Goal: Transaction & Acquisition: Obtain resource

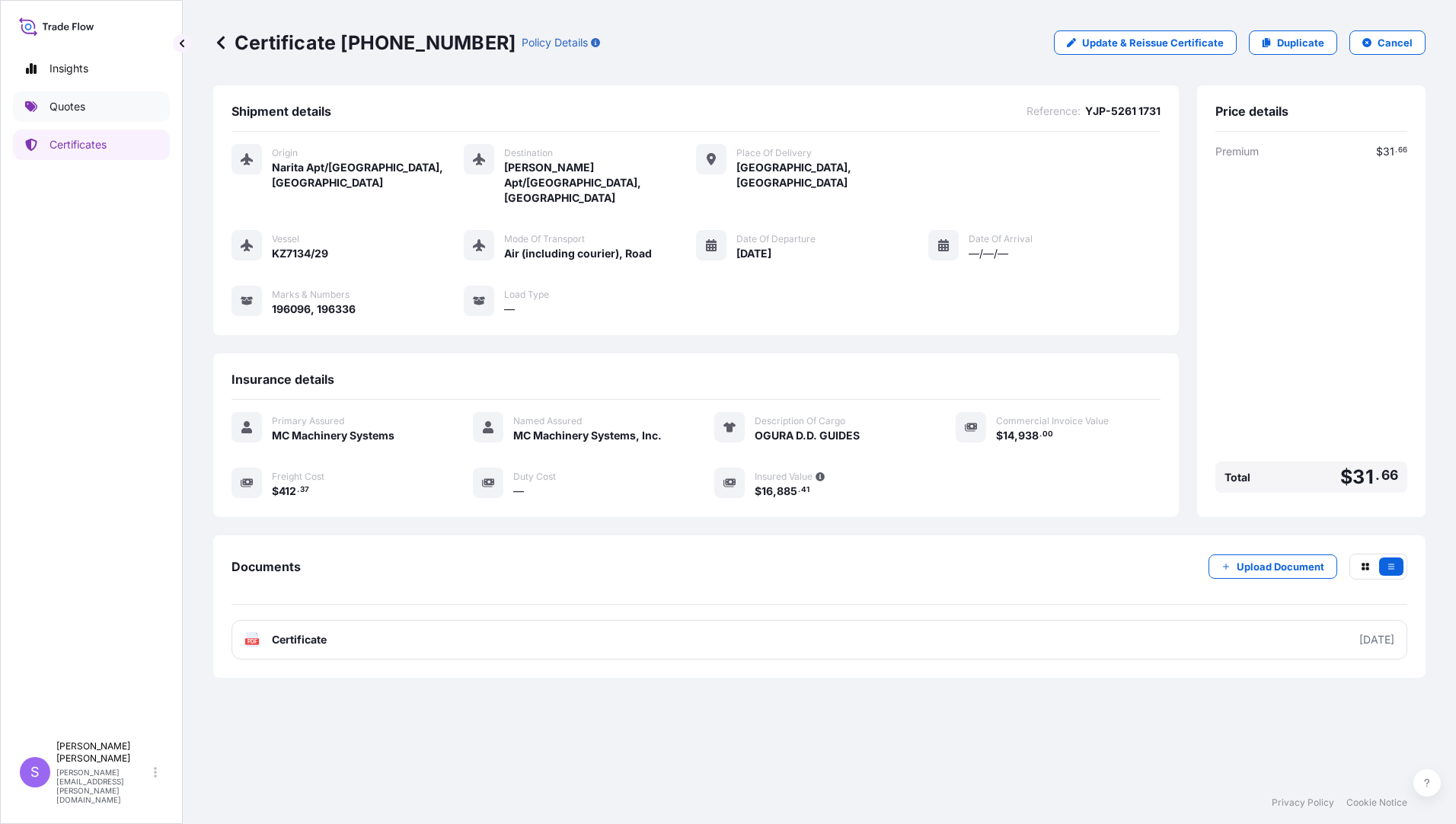
click at [78, 106] on p "Quotes" at bounding box center [67, 106] width 35 height 15
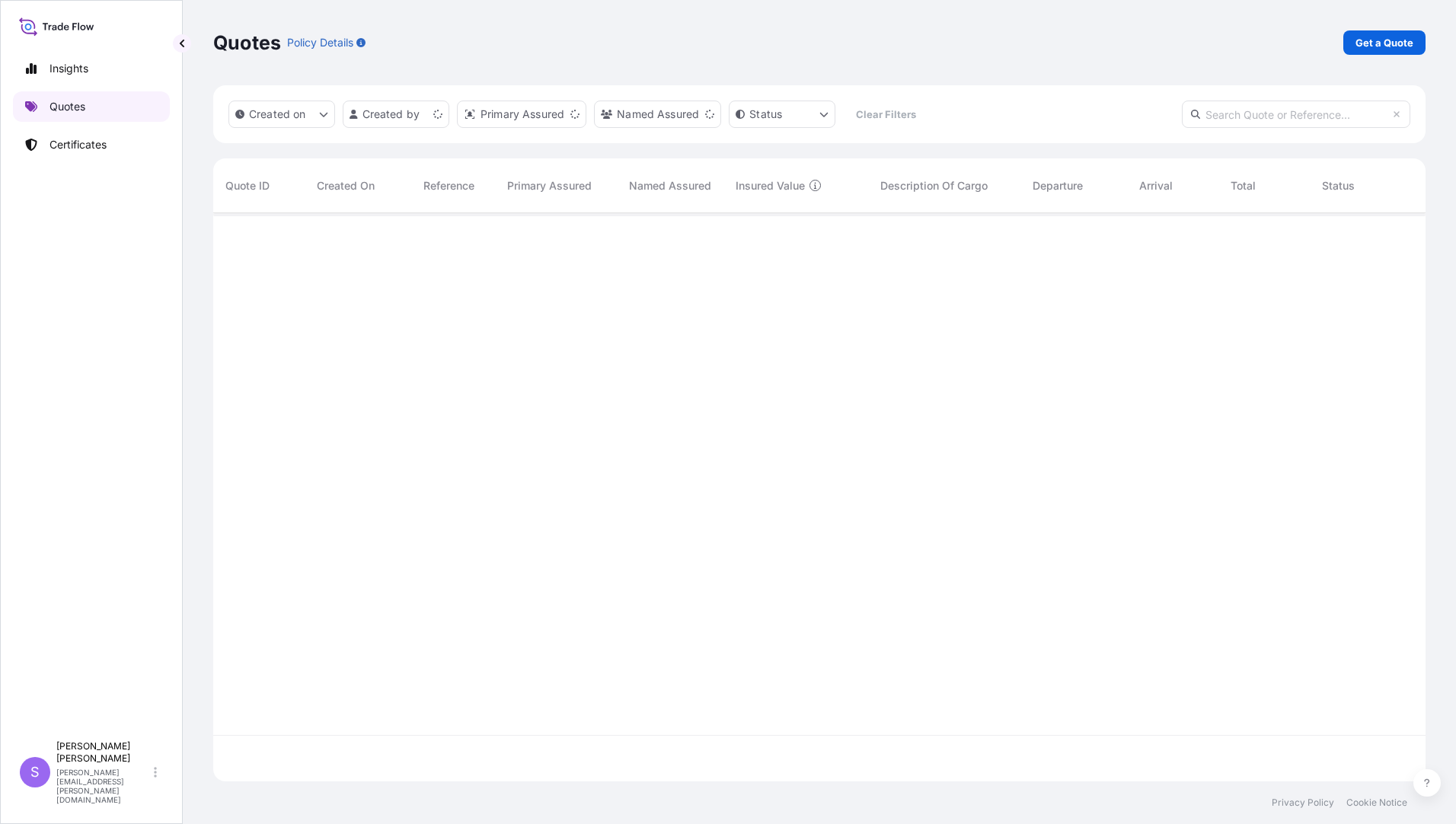
scroll to position [565, 1201]
click at [1389, 39] on p "Get a Quote" at bounding box center [1384, 43] width 57 height 15
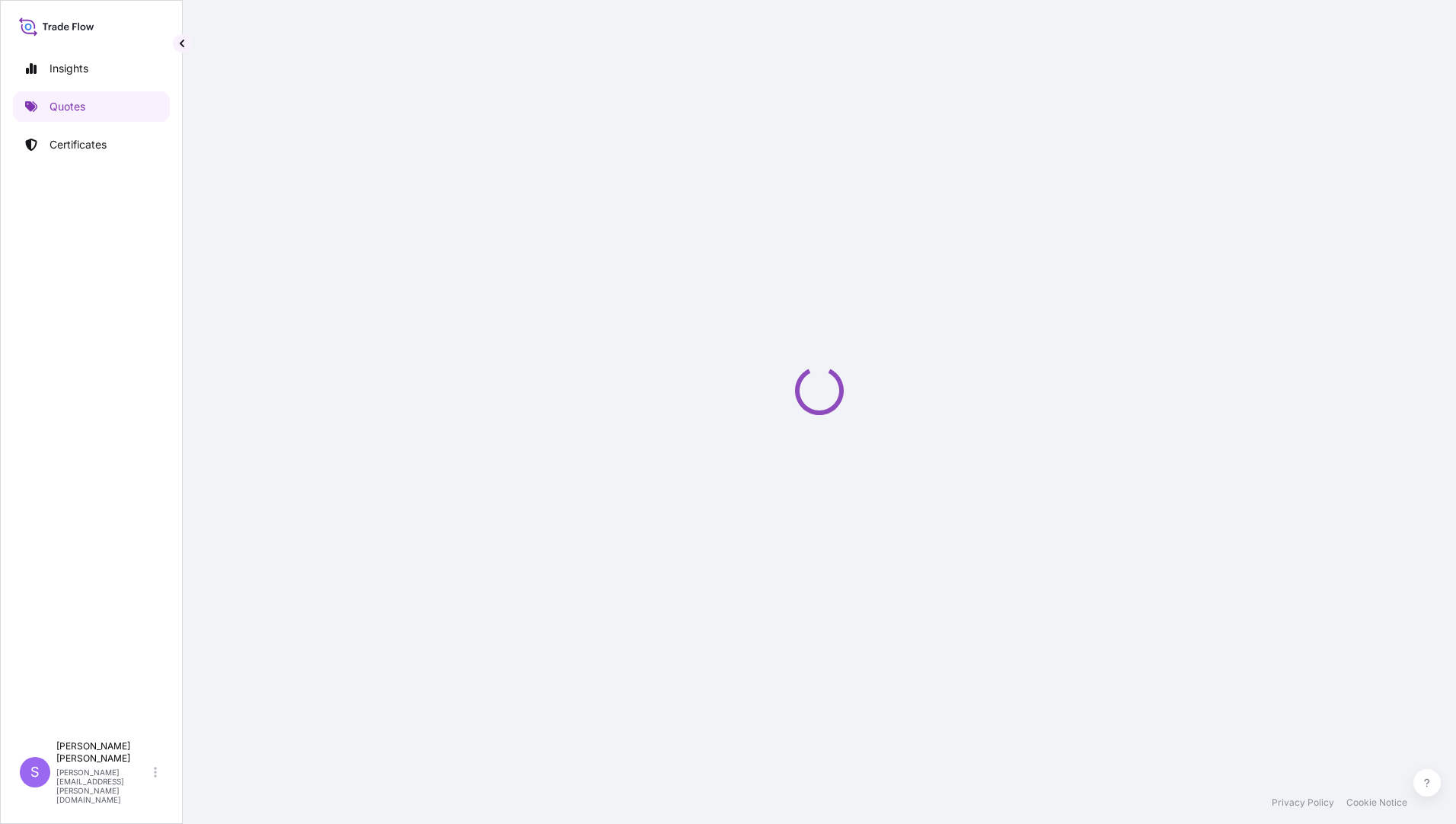
select select "Ocean Vessel"
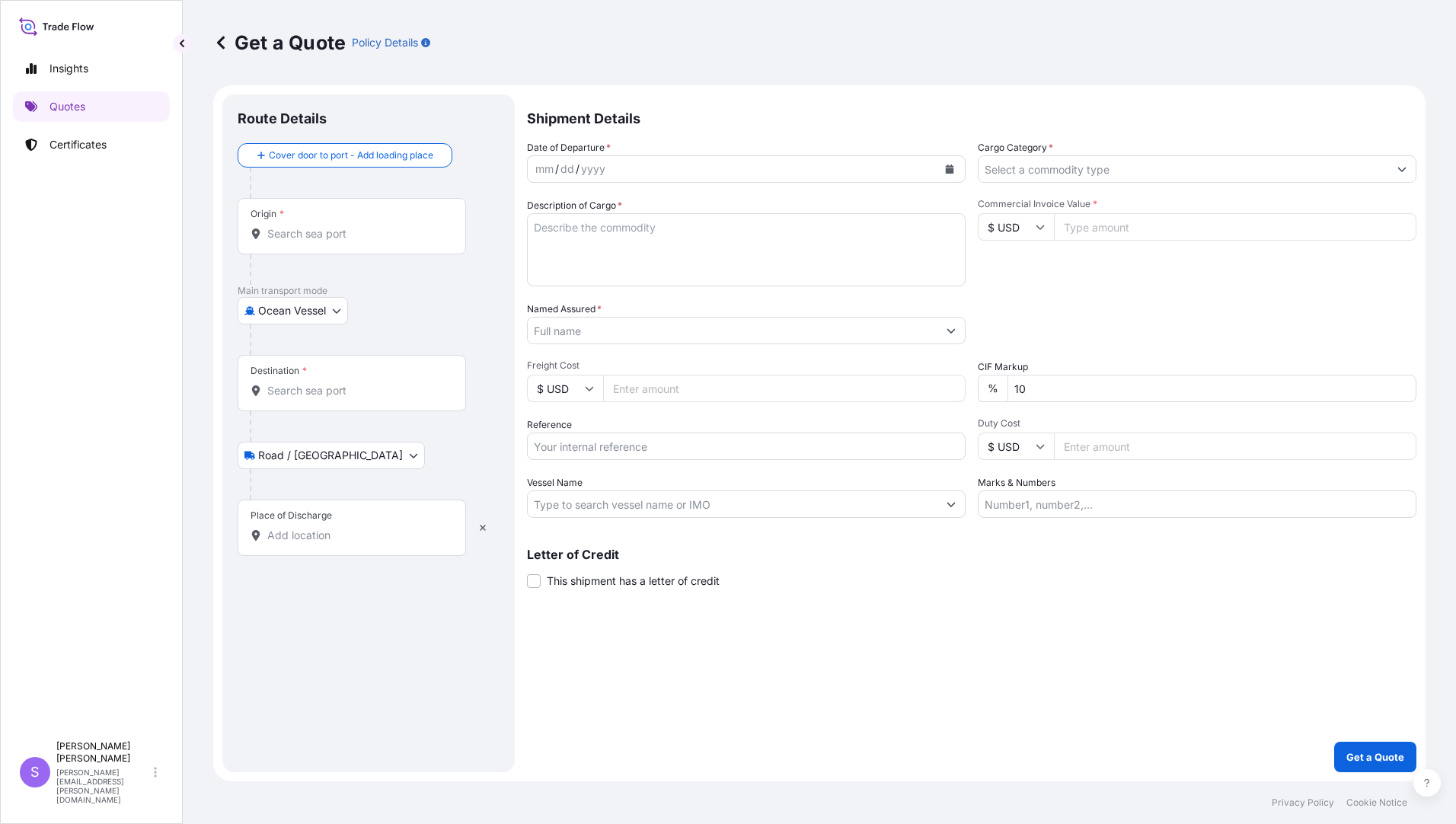
click at [307, 227] on input "Origin *" at bounding box center [357, 234] width 180 height 15
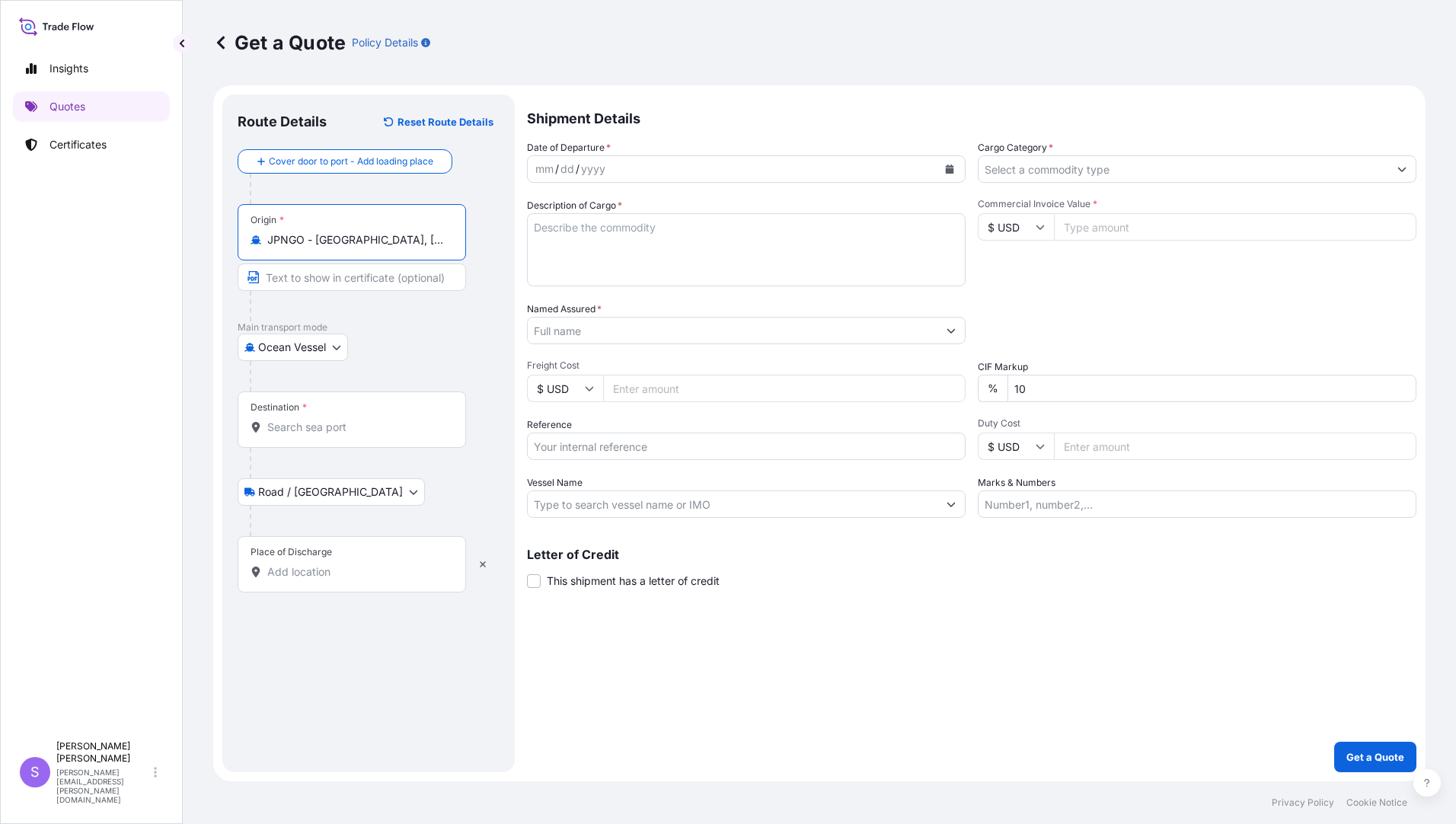
type input "JPNGO - [GEOGRAPHIC_DATA], [GEOGRAPHIC_DATA], [GEOGRAPHIC_DATA]"
click at [319, 423] on input "Destination *" at bounding box center [357, 427] width 180 height 15
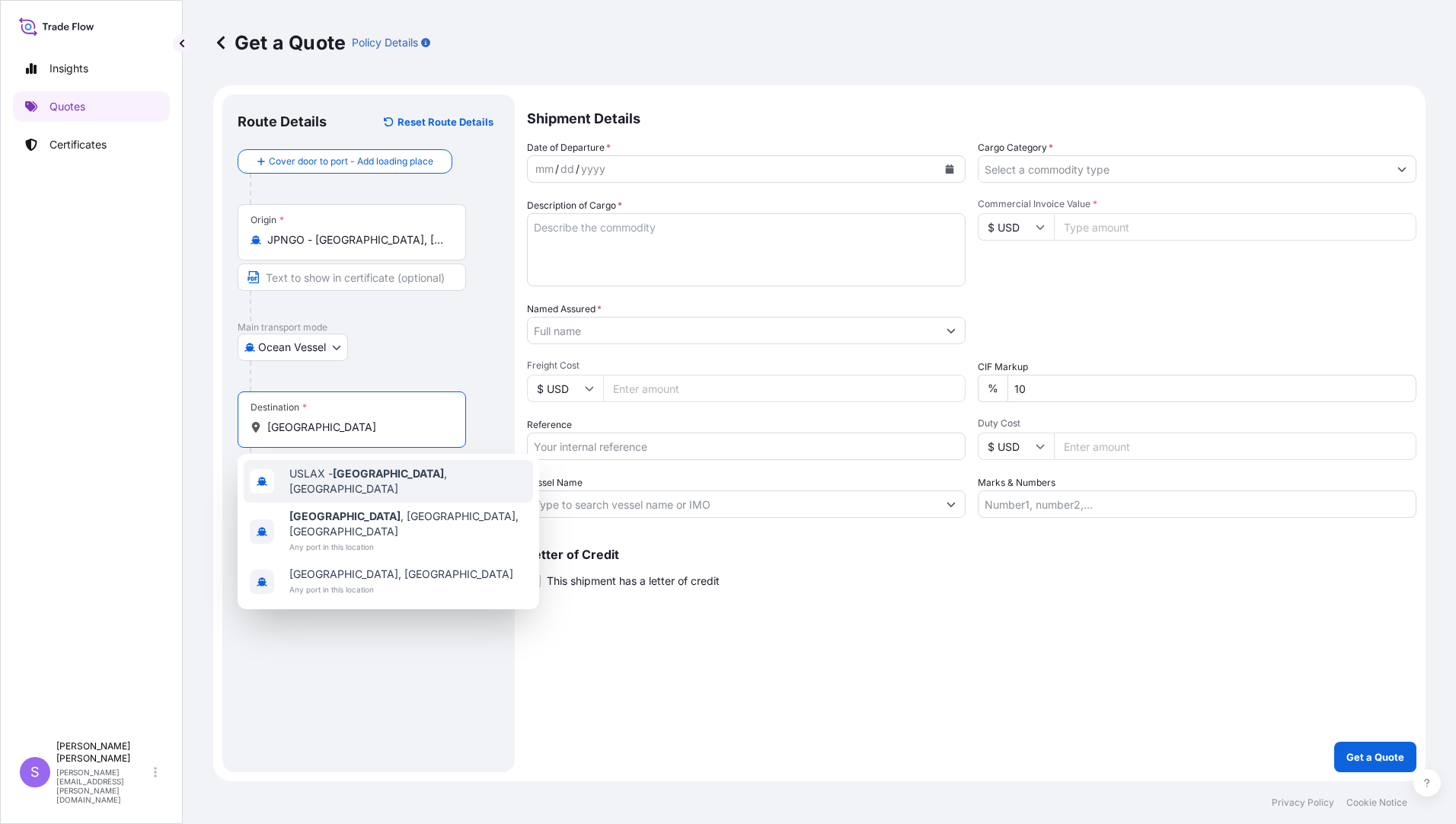
click at [330, 476] on span "USLAX - [GEOGRAPHIC_DATA] , [GEOGRAPHIC_DATA]" at bounding box center [408, 481] width 237 height 31
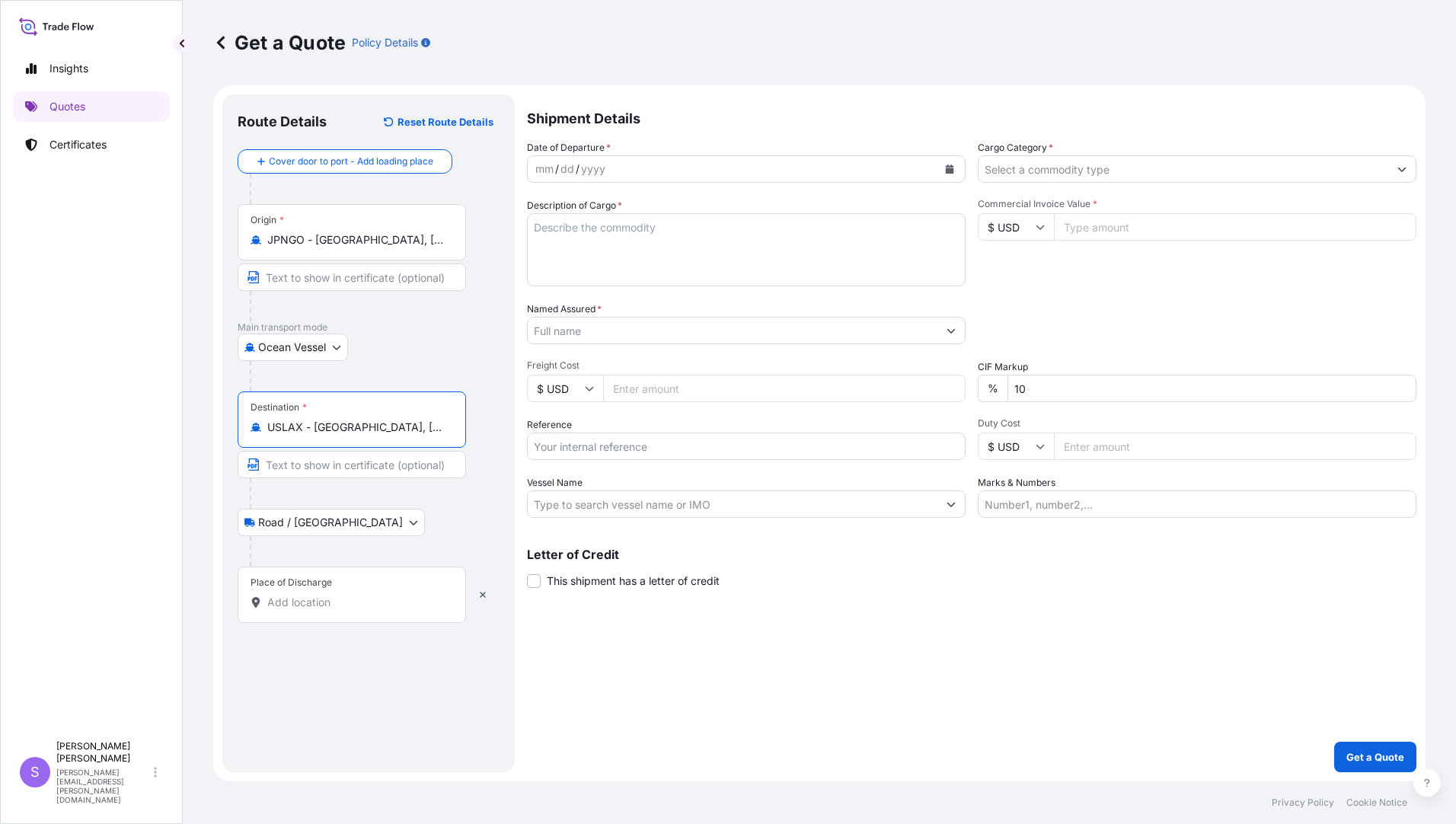
type input "USLAX - [GEOGRAPHIC_DATA], [GEOGRAPHIC_DATA]"
click at [322, 608] on input "Place of Discharge" at bounding box center [357, 602] width 180 height 15
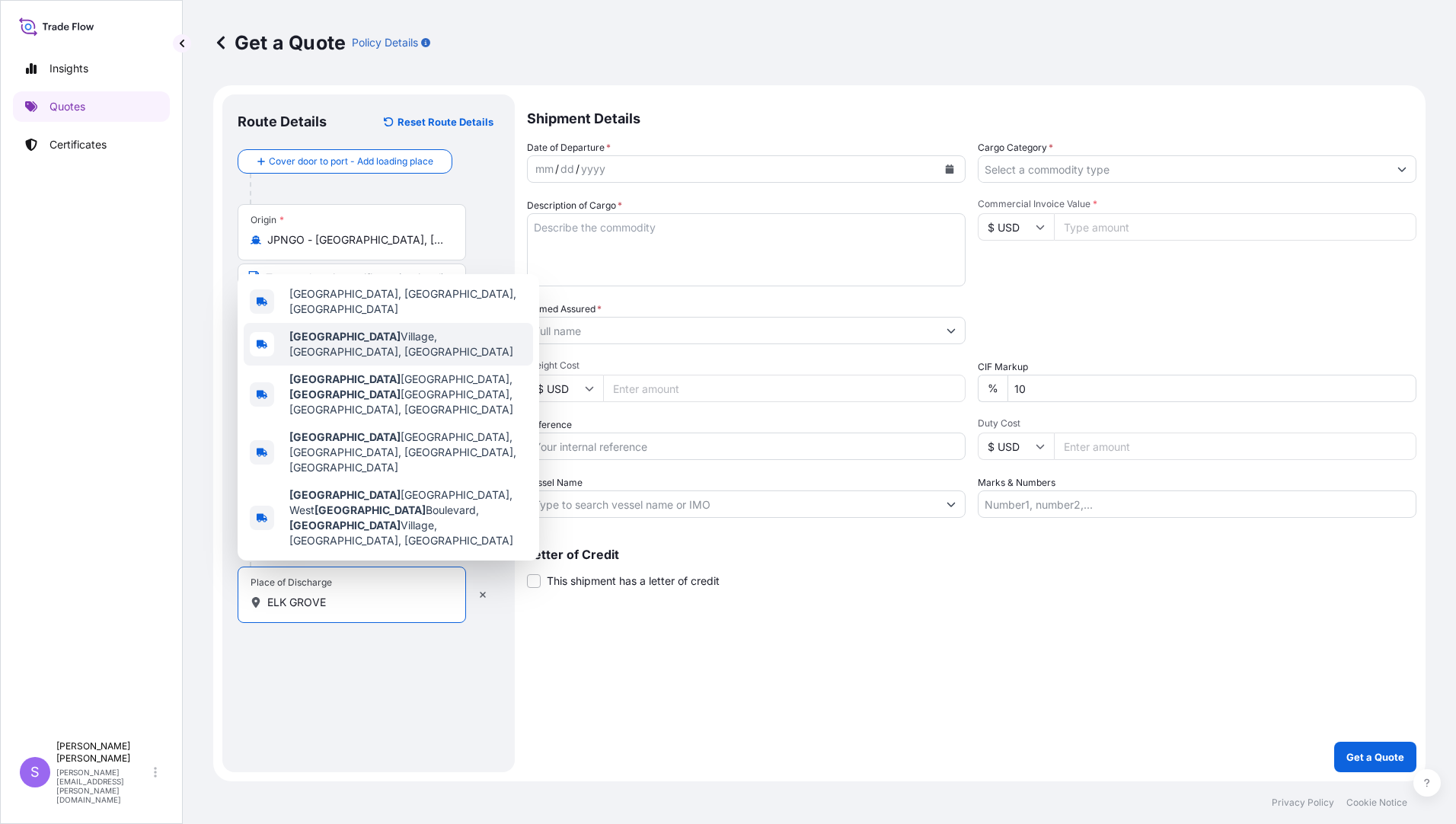
click at [378, 360] on span "[GEOGRAPHIC_DATA], [GEOGRAPHIC_DATA], [GEOGRAPHIC_DATA]" at bounding box center [408, 345] width 237 height 31
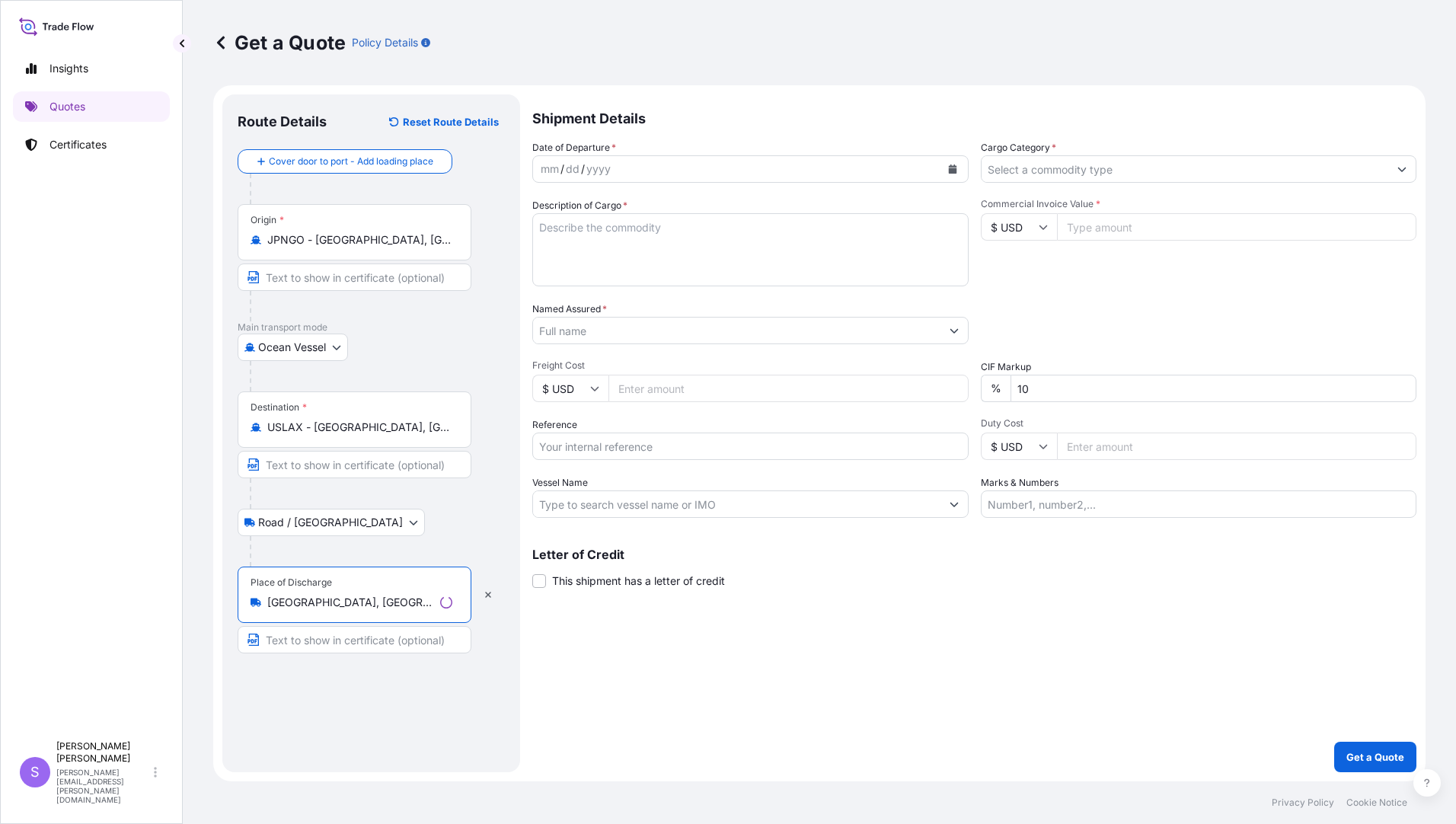
type input "[GEOGRAPHIC_DATA], [GEOGRAPHIC_DATA], [GEOGRAPHIC_DATA]"
click at [692, 173] on div "mm / dd / yyyy" at bounding box center [737, 168] width 408 height 28
click at [954, 167] on button "Calendar" at bounding box center [949, 168] width 24 height 24
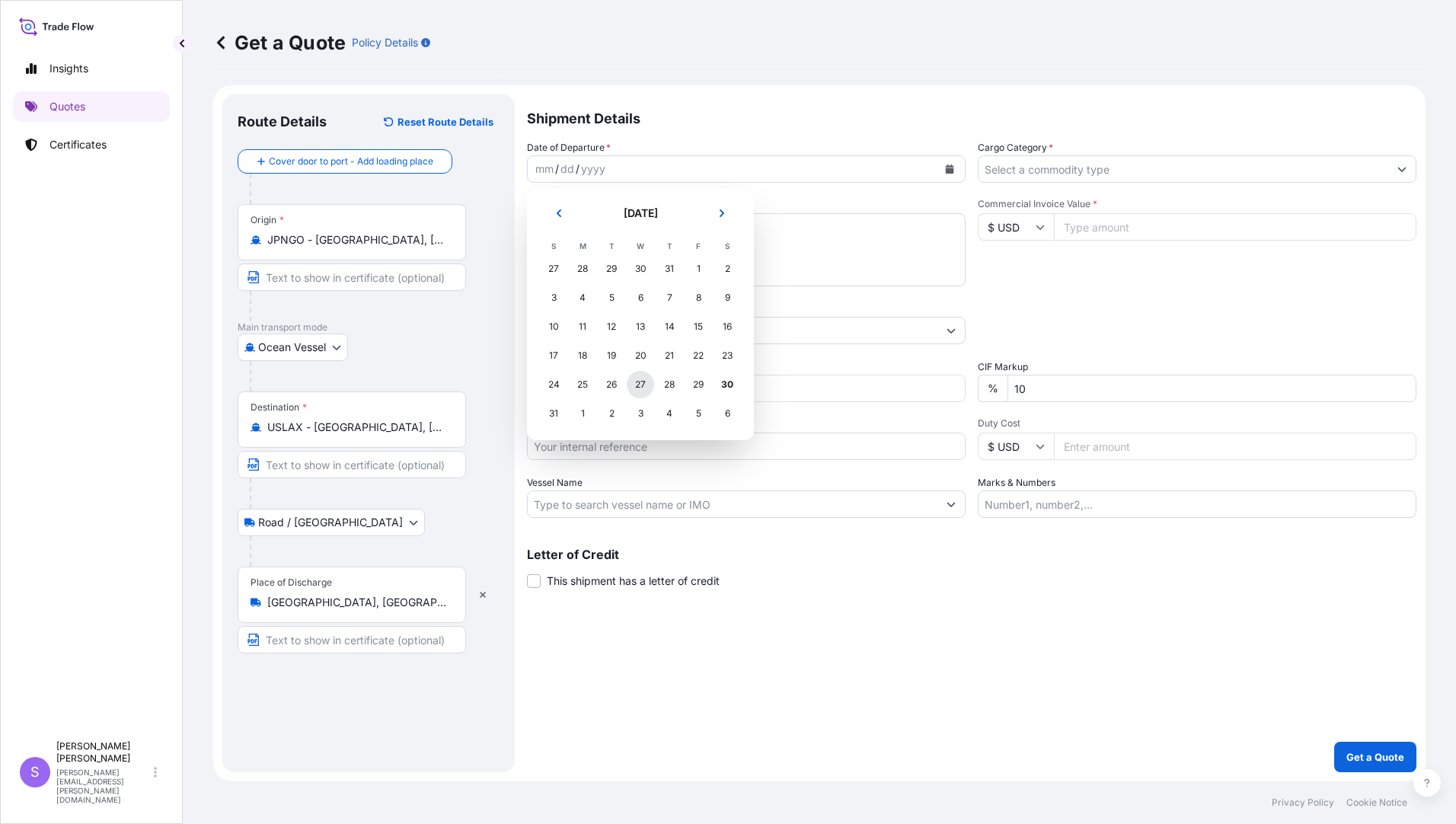
click at [640, 391] on div "27" at bounding box center [640, 384] width 28 height 28
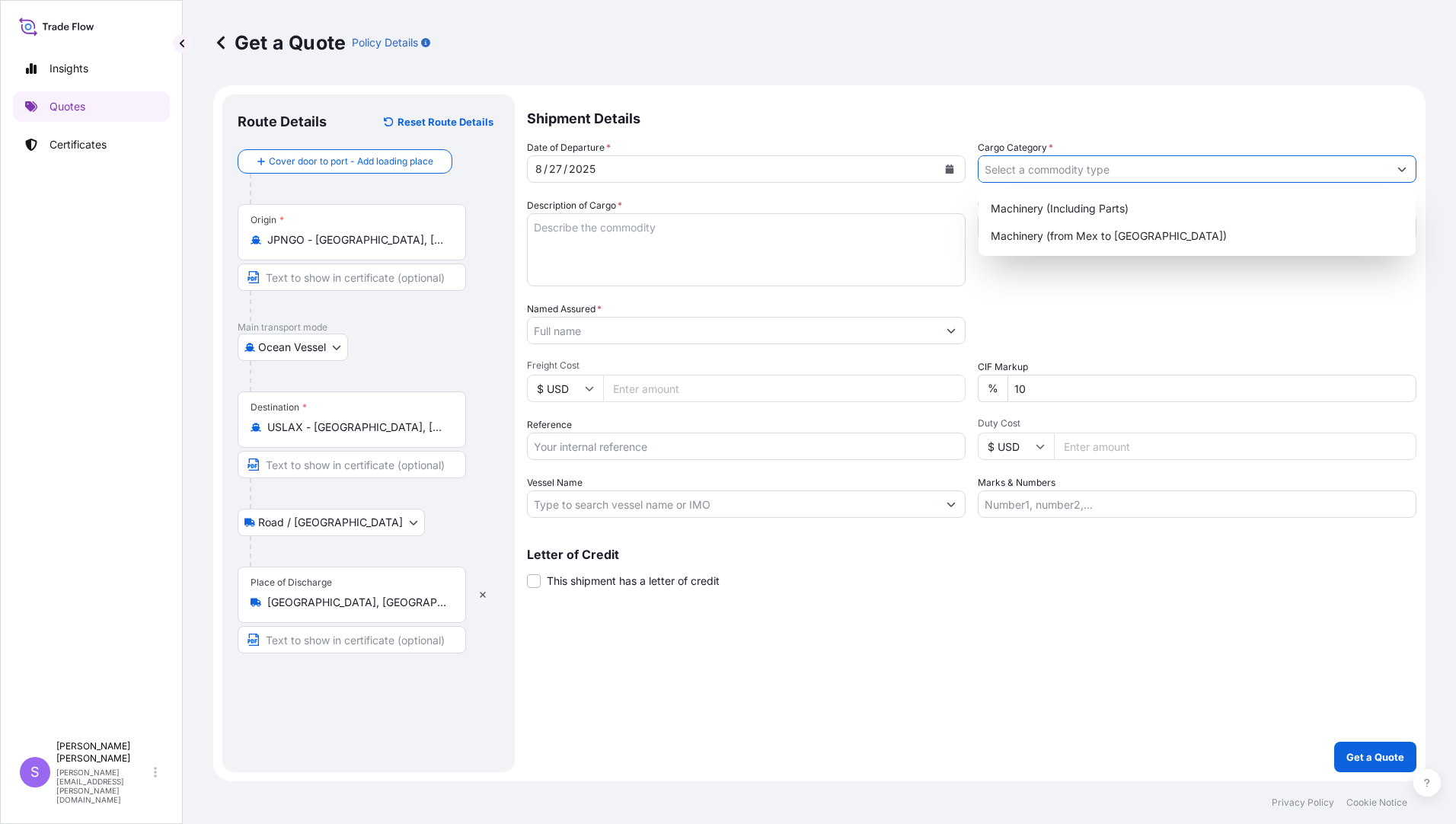
click at [1126, 180] on input "Cargo Category *" at bounding box center [1183, 168] width 410 height 28
click at [1053, 199] on div "Machinery (Including Parts)" at bounding box center [1198, 209] width 425 height 28
type input "Machinery (Including Parts)"
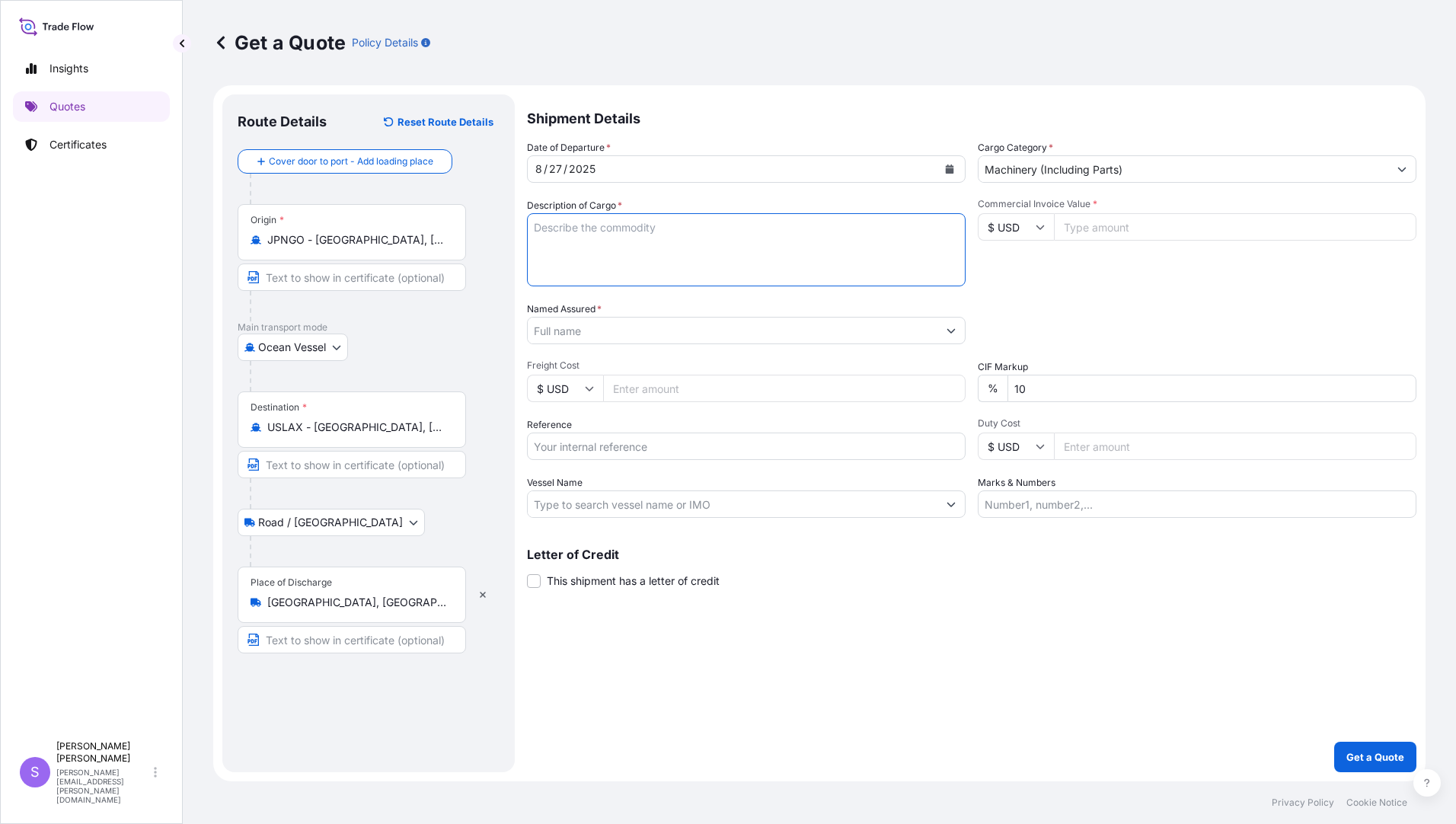
click at [670, 240] on textarea "Description of Cargo *" at bounding box center [747, 250] width 438 height 73
type textarea "MMEG PARTS FOR LASER AND EDM MACHINES"
click at [1121, 227] on input "Commercial Invoice Value *" at bounding box center [1235, 227] width 363 height 28
type input "26939.00"
click at [706, 331] on input "Named Assured *" at bounding box center [732, 330] width 410 height 28
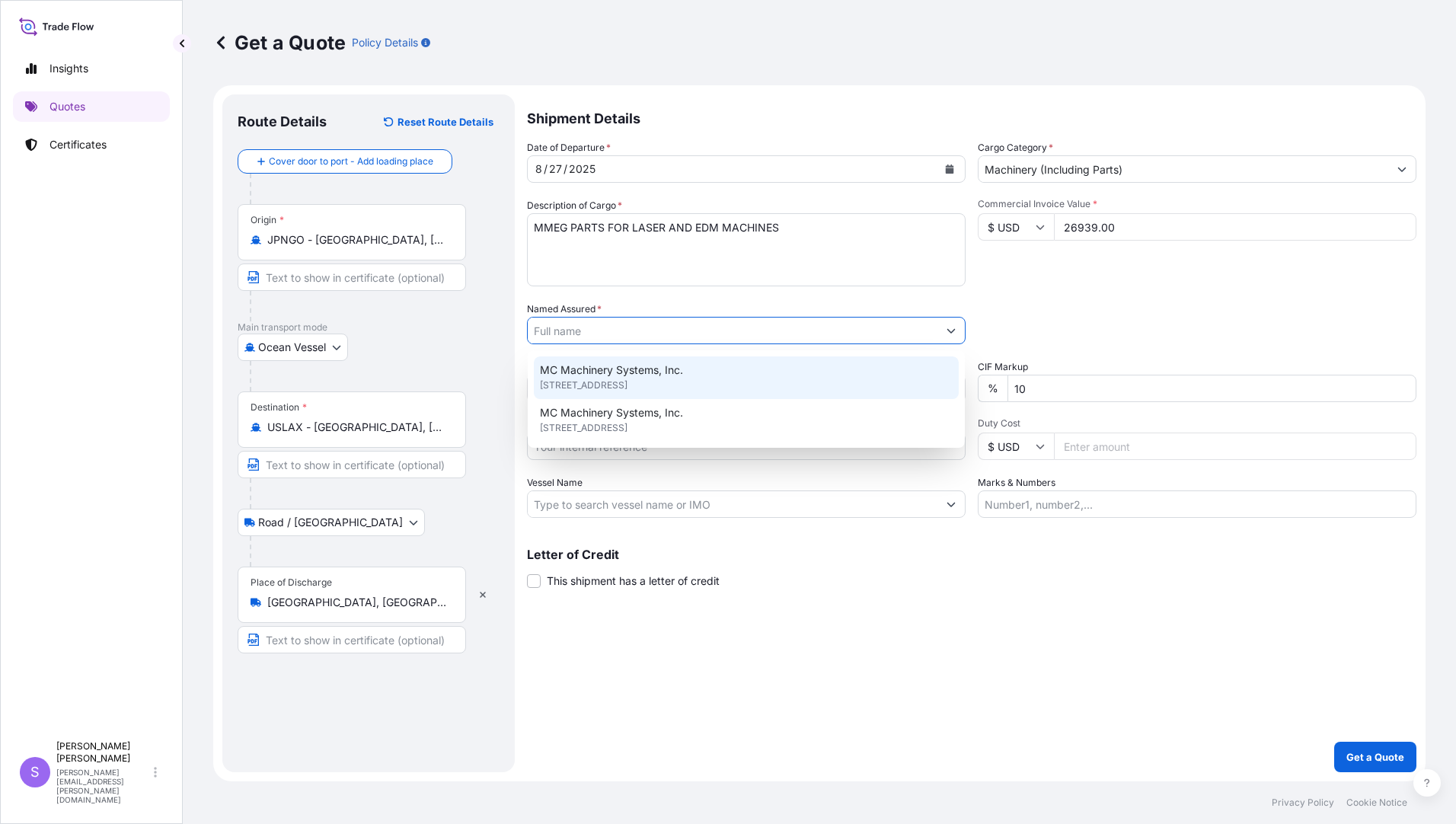
click at [628, 386] on span "[STREET_ADDRESS]" at bounding box center [583, 386] width 87 height 15
type input "MC Machinery Systems, Inc."
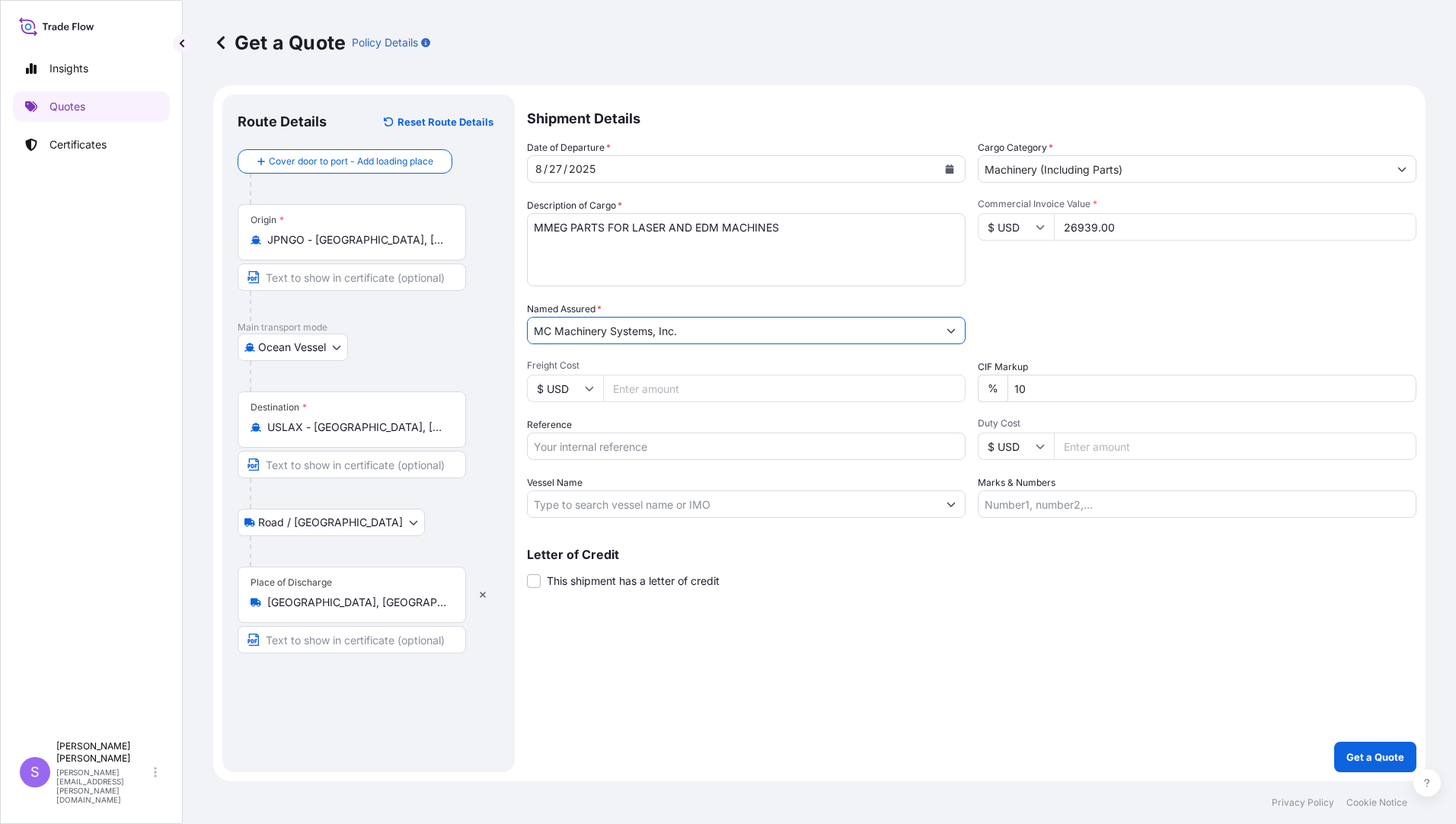
click at [661, 398] on input "Freight Cost" at bounding box center [784, 388] width 363 height 28
type input "7522.00"
click at [638, 449] on input "Reference" at bounding box center [747, 446] width 438 height 28
type input "YLJ25335451"
click at [632, 501] on input "Vessel Name" at bounding box center [732, 503] width 410 height 28
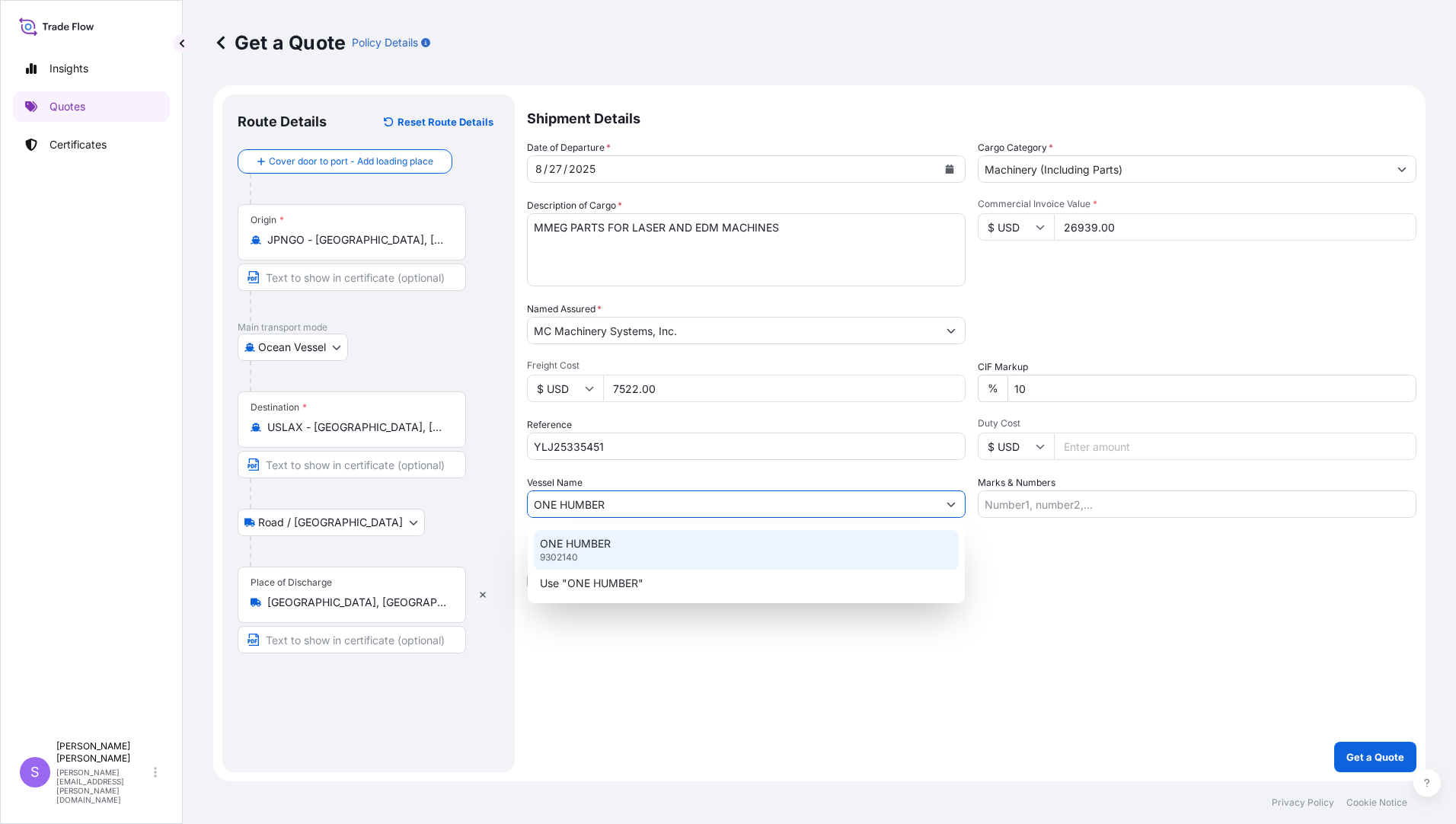
click at [599, 534] on div "ONE HUMBER 9302140" at bounding box center [747, 549] width 425 height 39
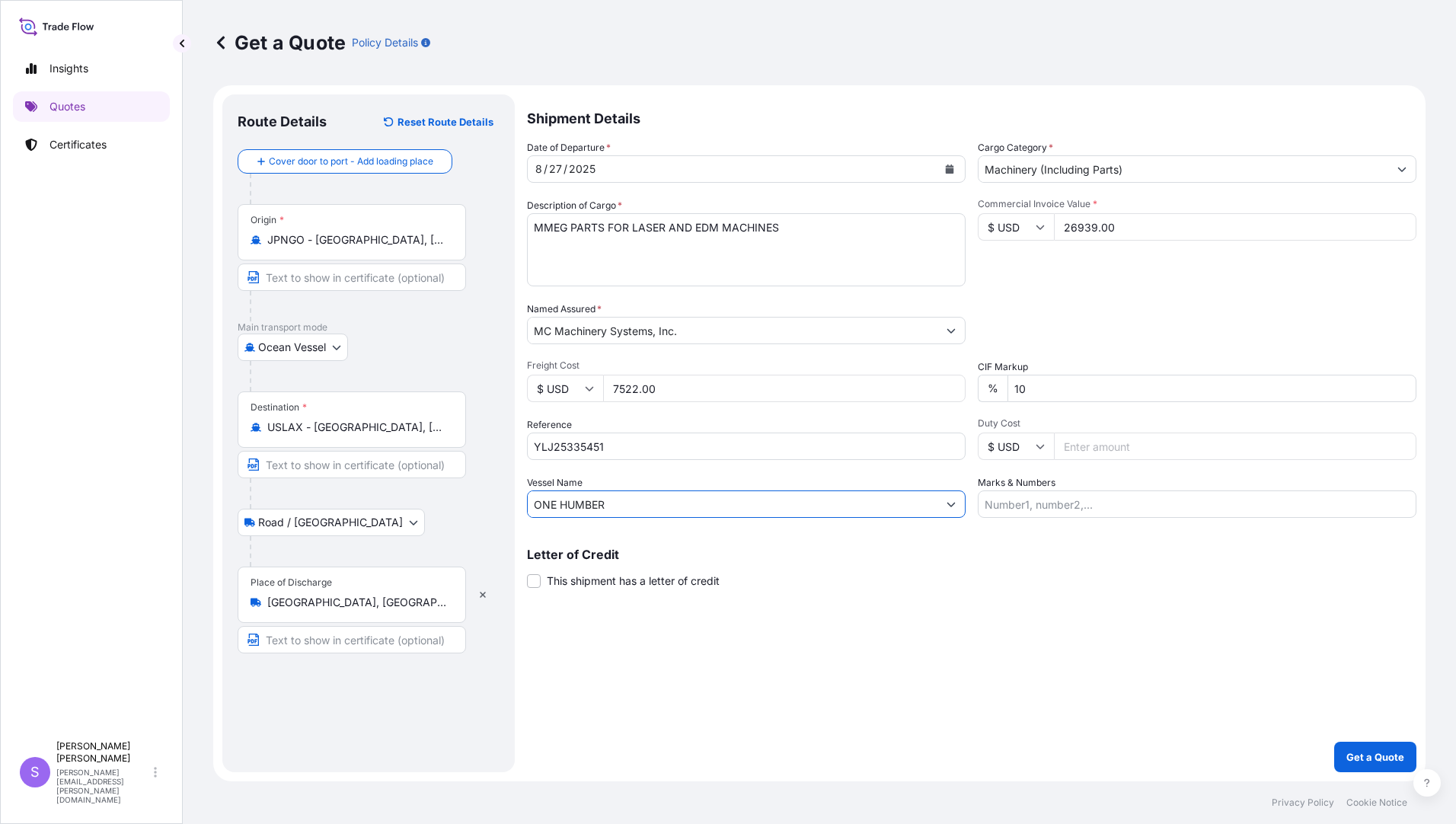
type input "ONE HUMBER"
click at [1094, 501] on input "Marks & Numbers" at bounding box center [1198, 503] width 438 height 28
type input "100E"
click at [1362, 756] on p "Get a Quote" at bounding box center [1376, 757] width 57 height 15
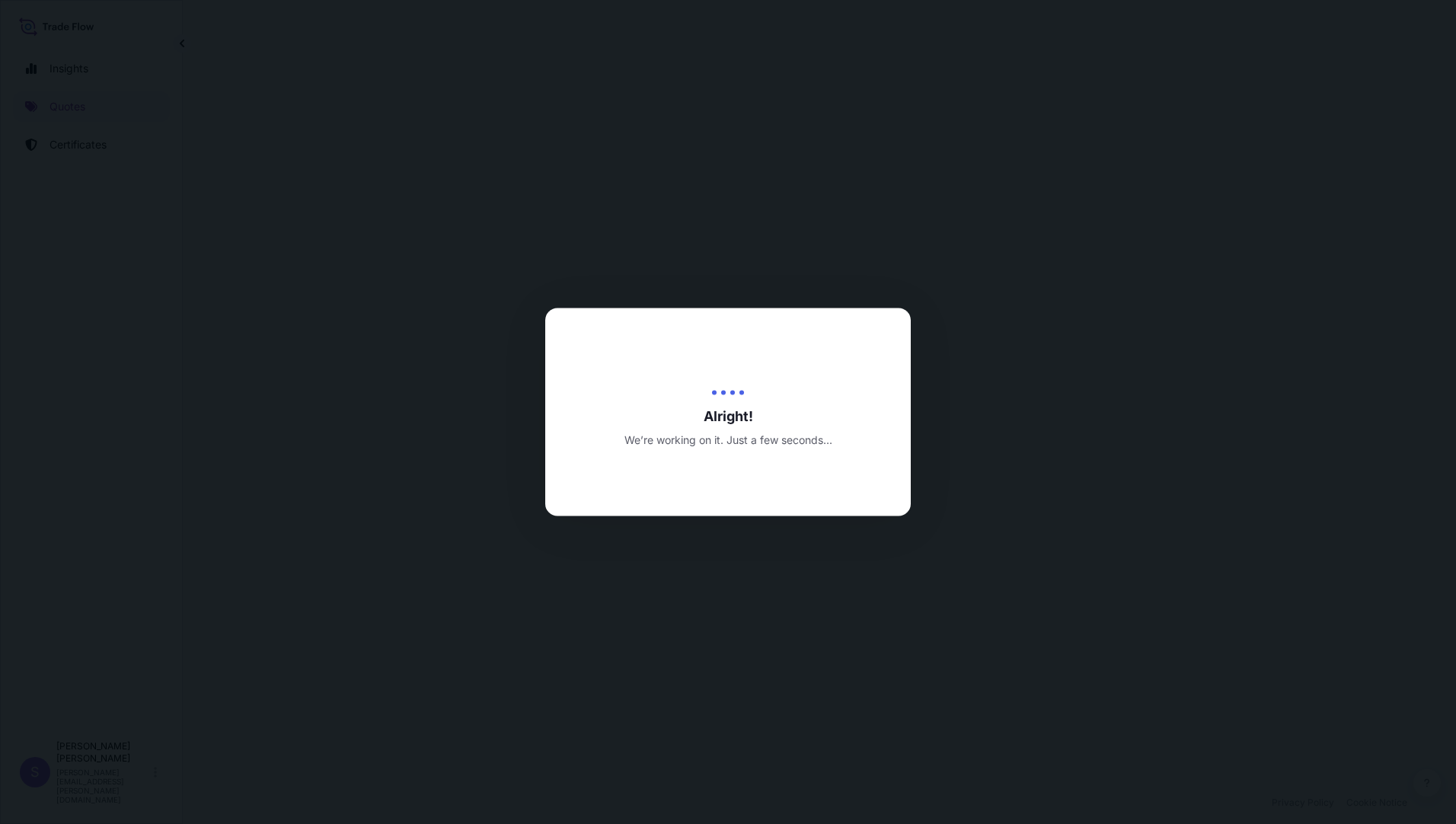
select select "Ocean Vessel"
select select "Road / [GEOGRAPHIC_DATA]"
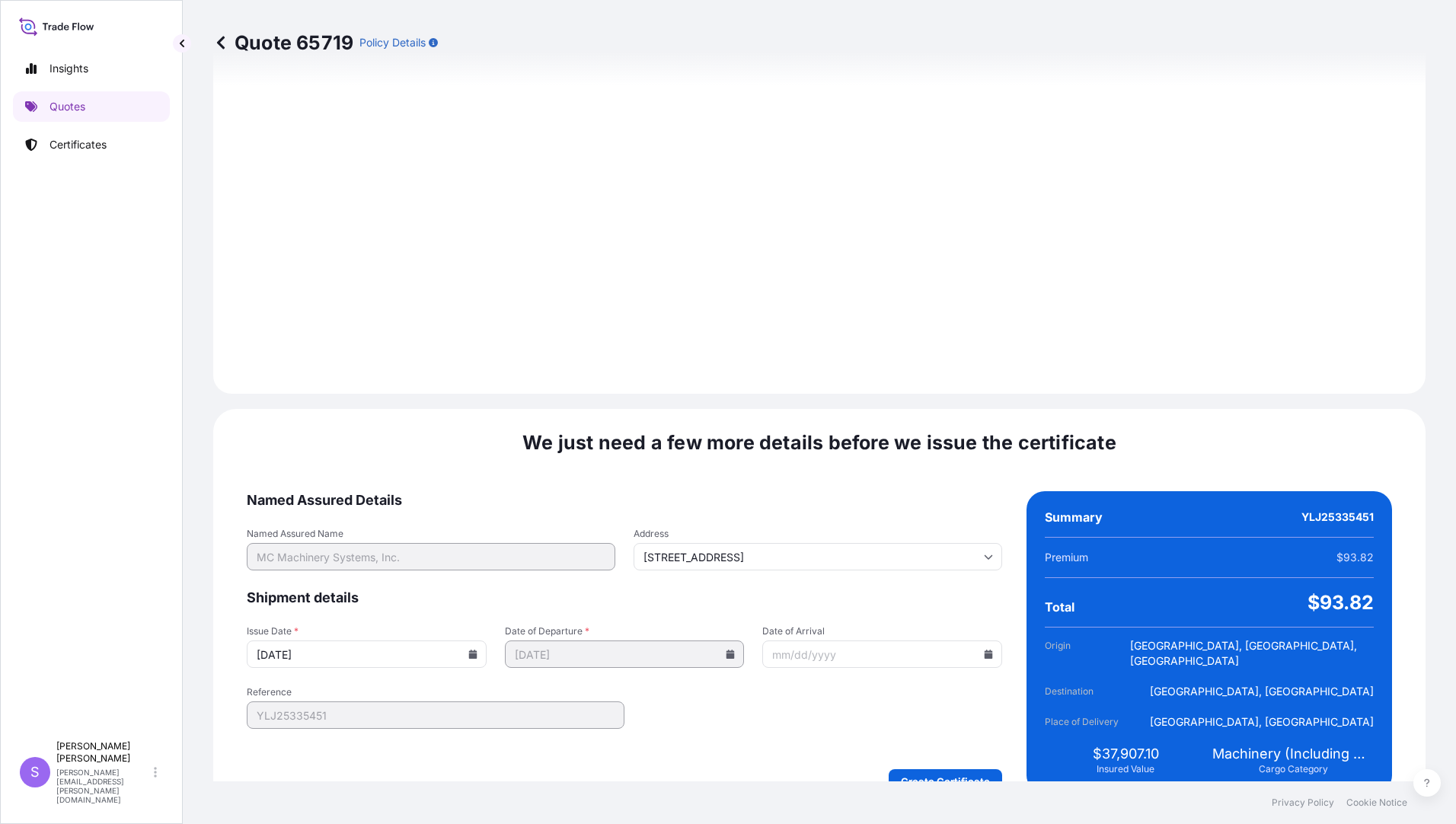
scroll to position [1675, 0]
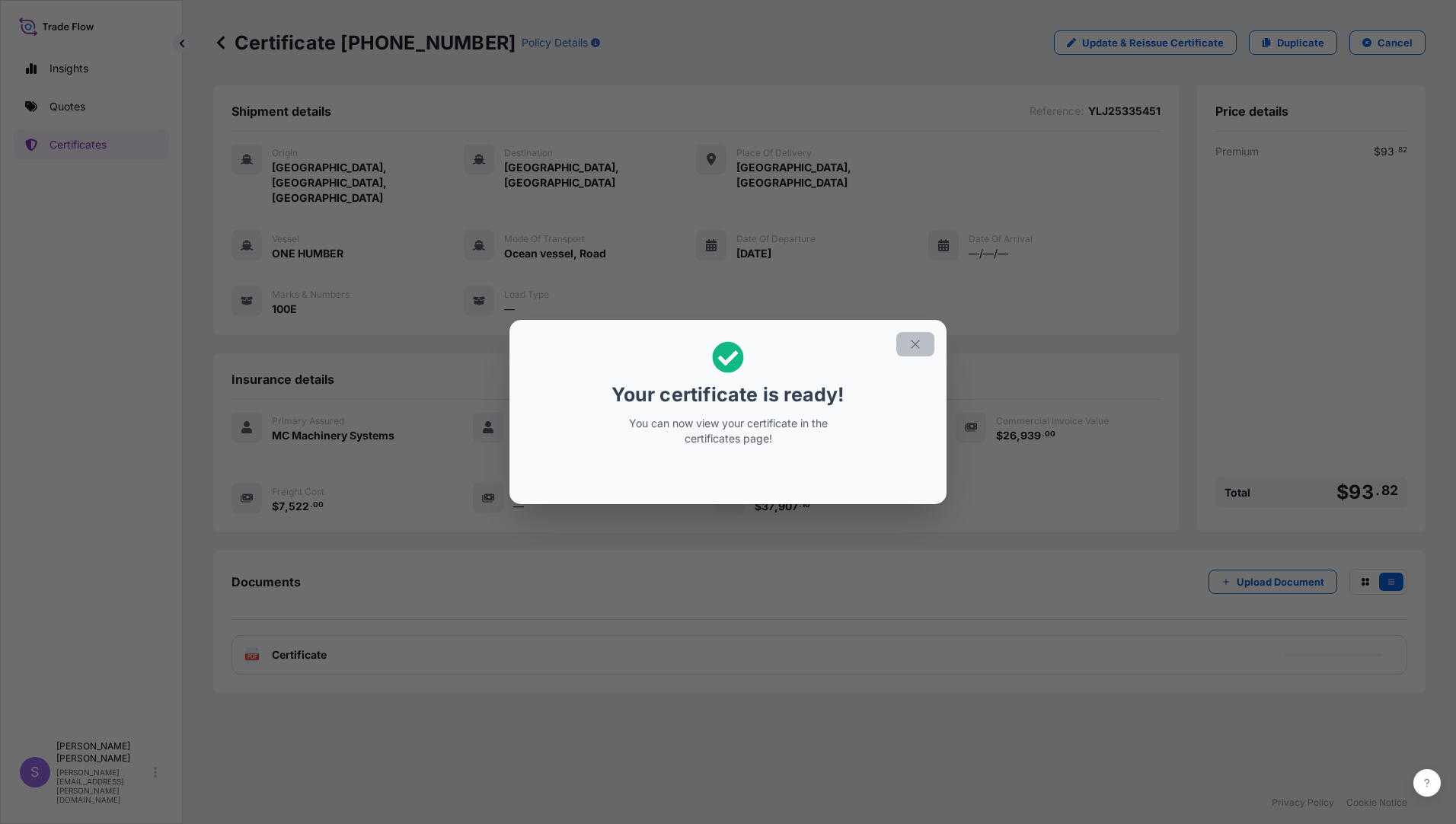
click at [913, 345] on icon "button" at bounding box center [915, 344] width 13 height 13
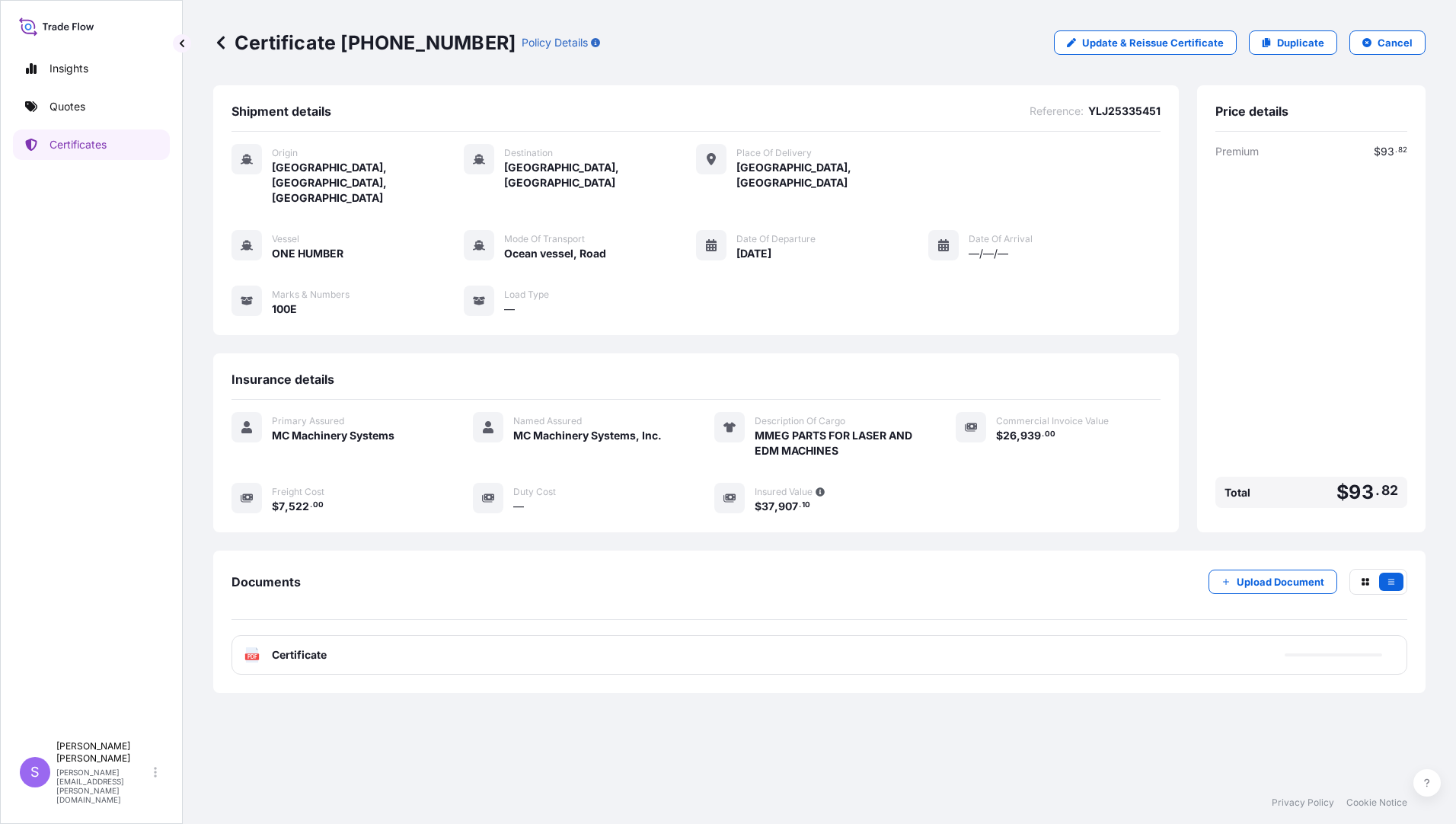
click at [345, 2] on div "Certificate [PHONE_NUMBER] Policy Details Update & Reissue Certificate Duplicat…" at bounding box center [819, 42] width 1213 height 85
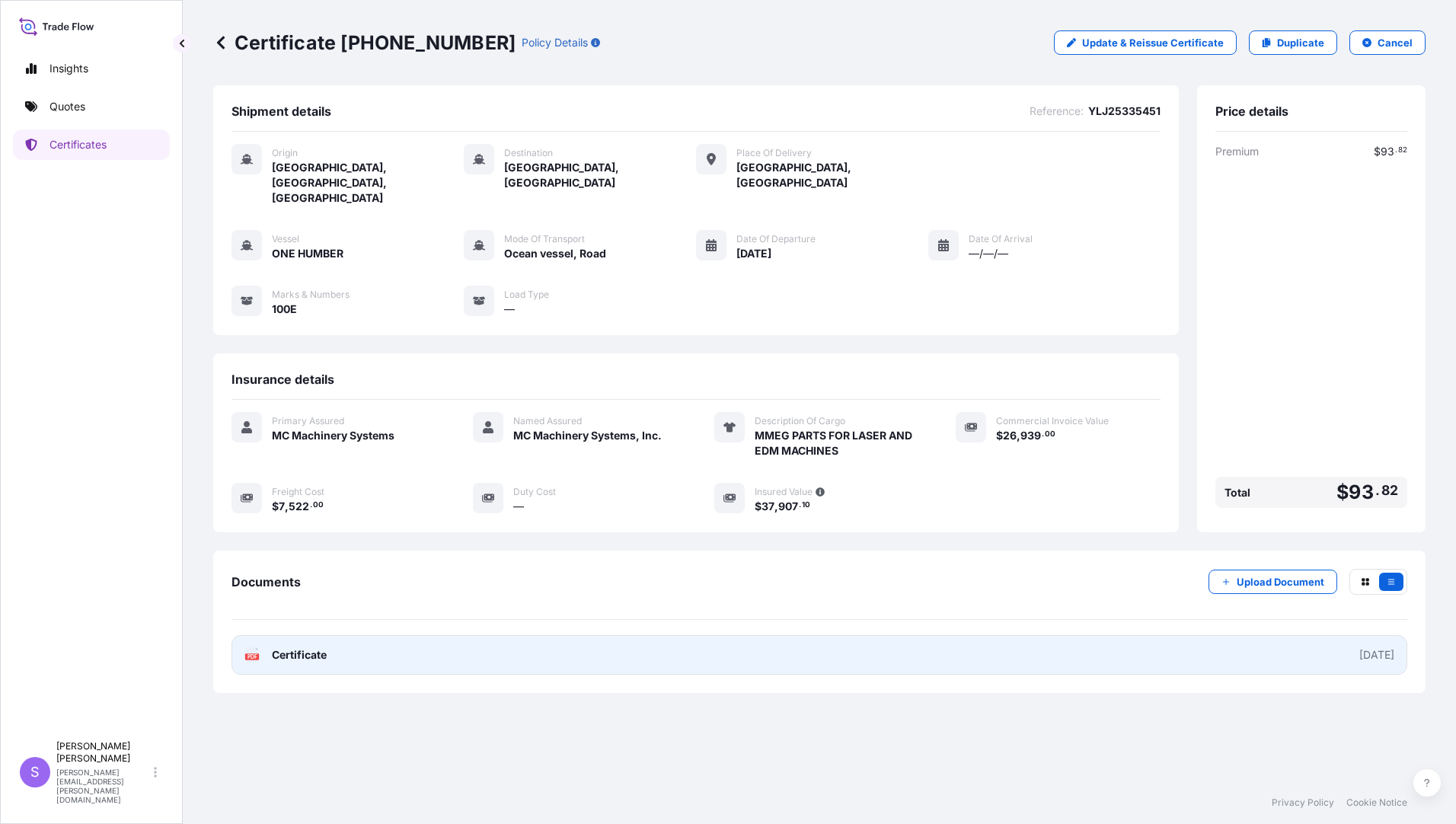
click at [349, 635] on link "PDF Certificate [DATE]" at bounding box center [819, 655] width 1176 height 39
